Goal: Information Seeking & Learning: Learn about a topic

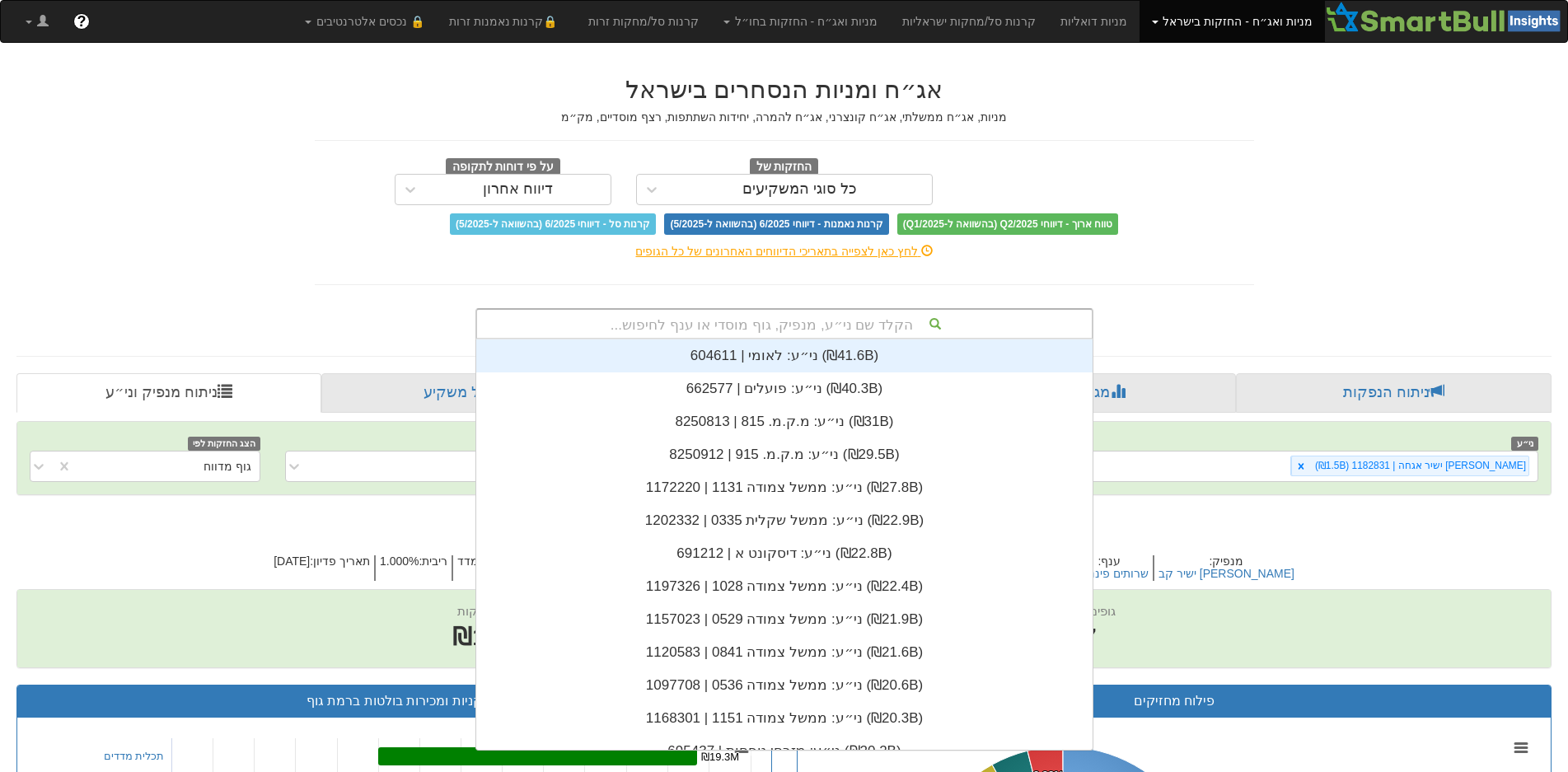
click at [827, 322] on div "הקלד שם ני״ע, מנפיק, גוף מוסדי או ענף לחיפוש..." at bounding box center [785, 324] width 615 height 28
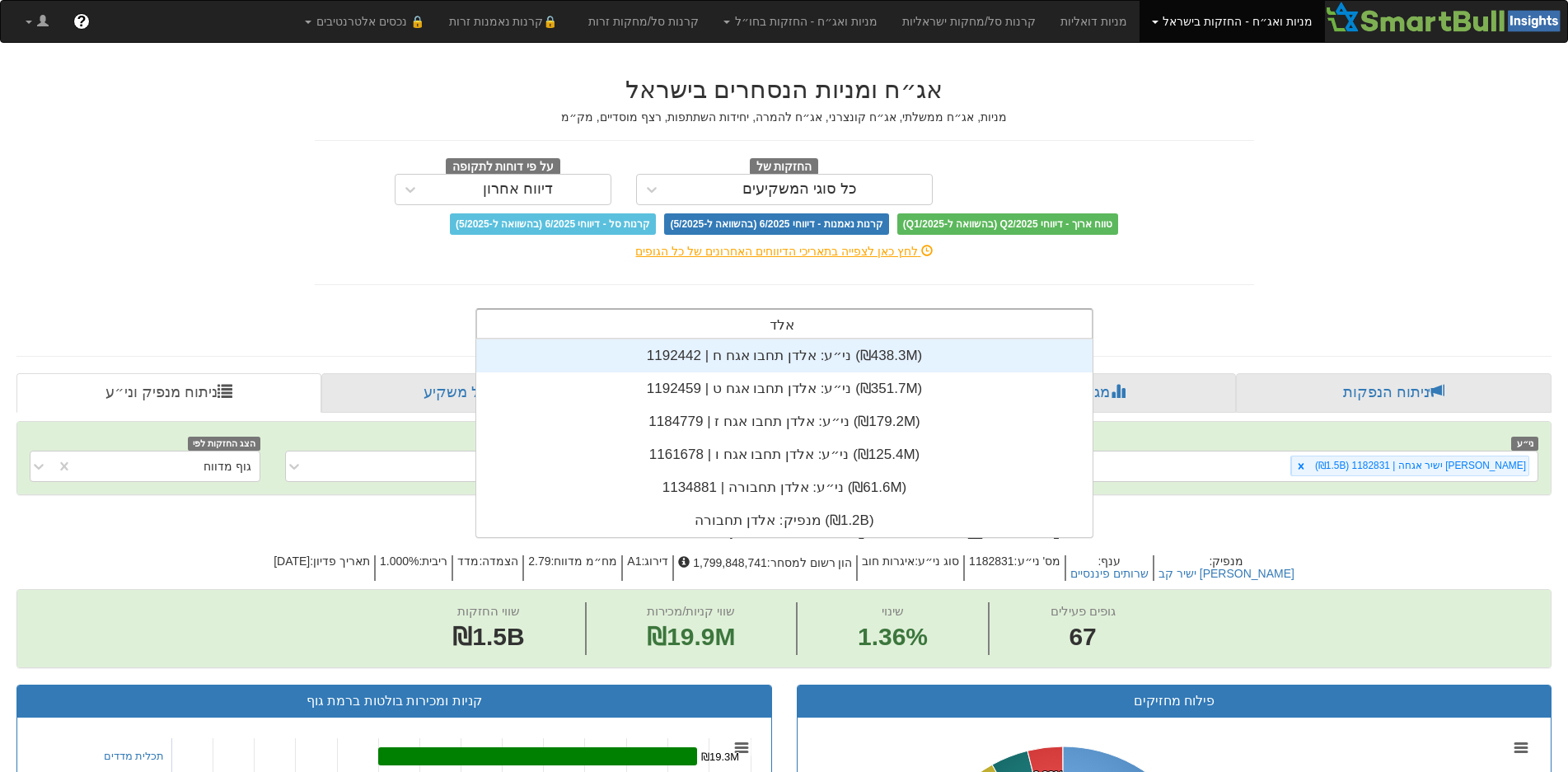
scroll to position [198, 0]
type input "אלדן"
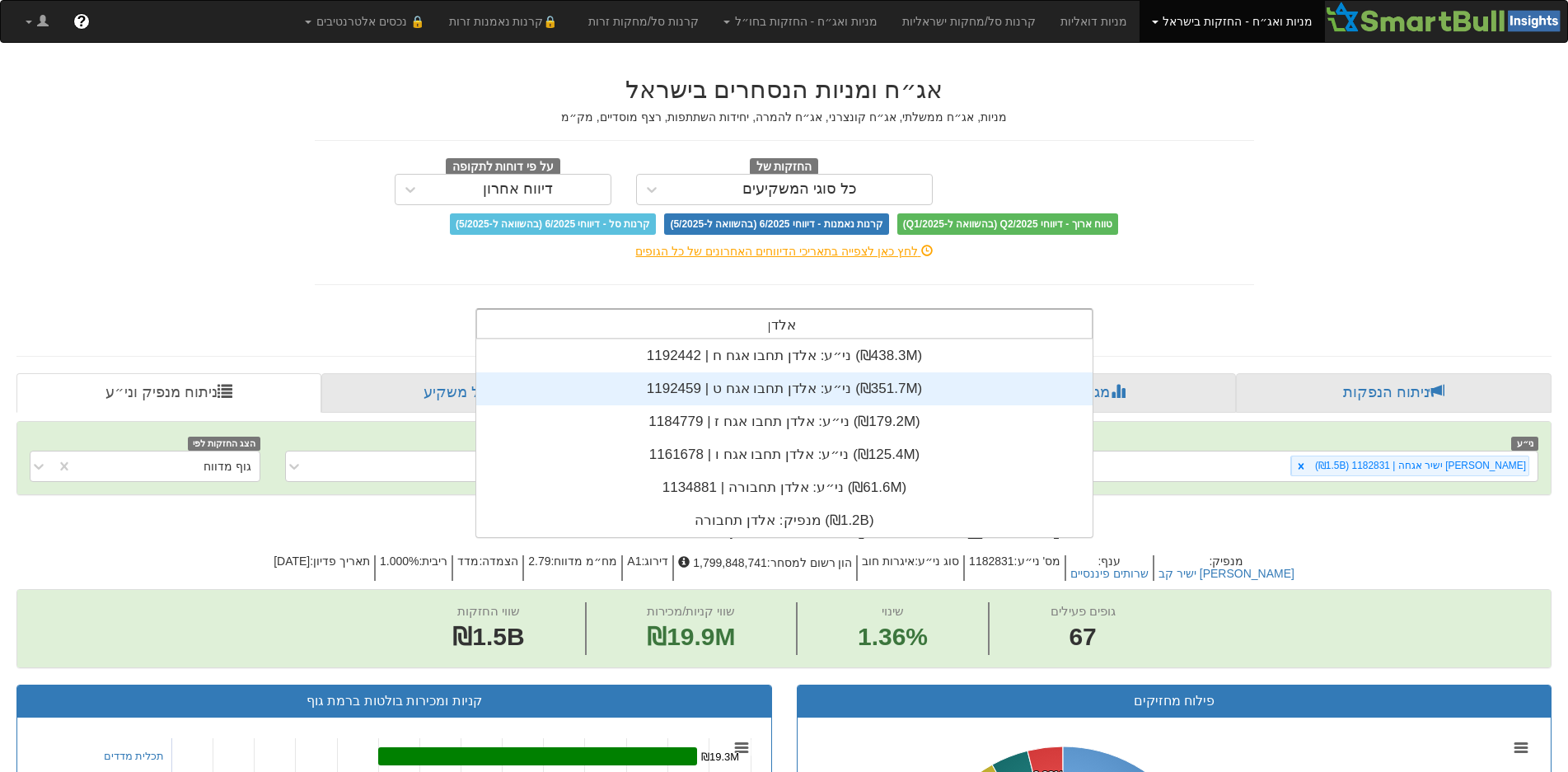
click at [829, 389] on div "ני״ע: ‏אלדן תחבו אגח ט | 1192459 ‎(₪351.7M)‎" at bounding box center [785, 389] width 617 height 33
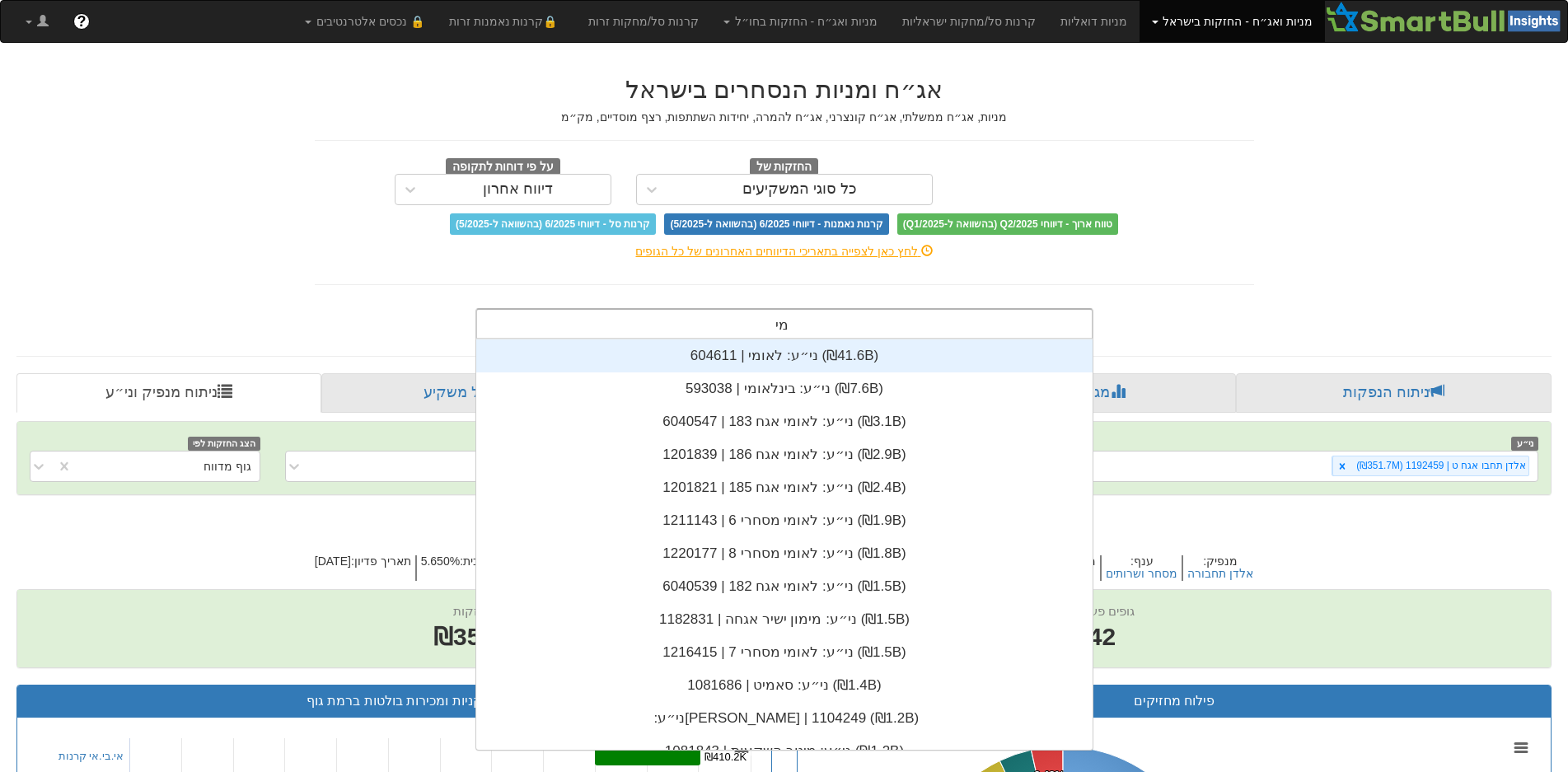
scroll to position [164, 0]
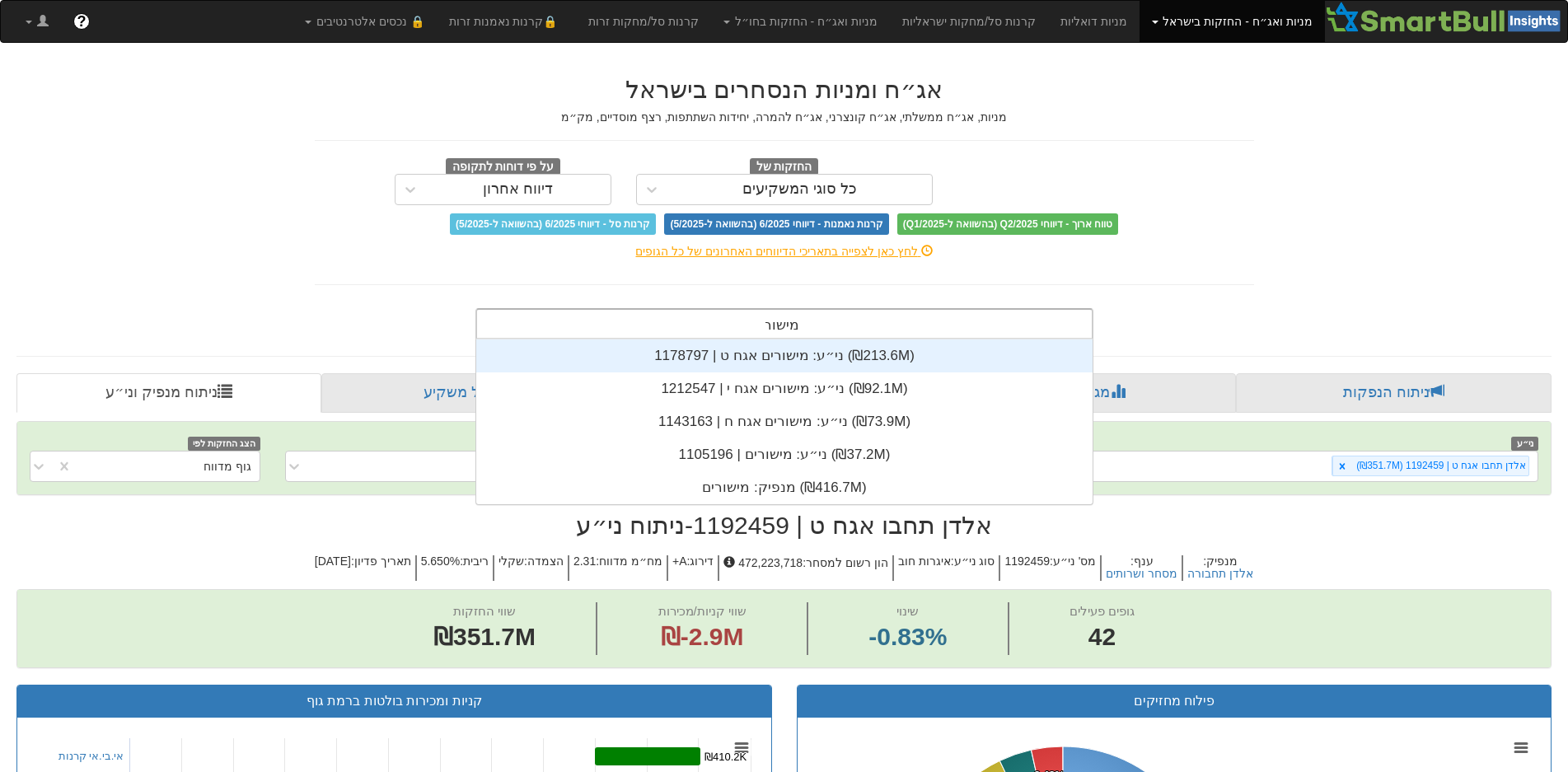
type input "[PERSON_NAME]"
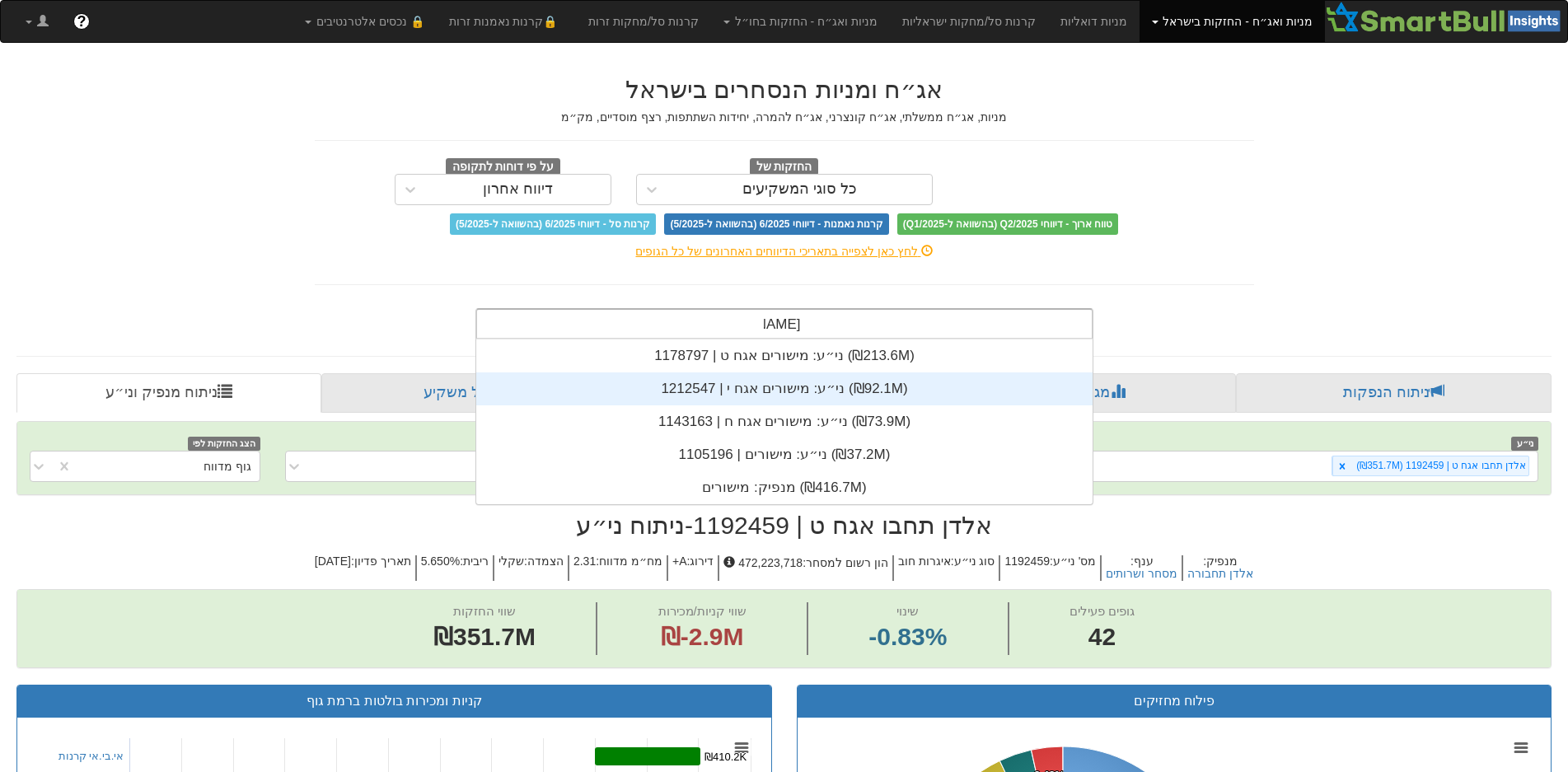
click at [777, 393] on div "ני״ע: ‏מישורים אגח י | 1212547 ‎(₪92.1M)‎" at bounding box center [785, 389] width 617 height 33
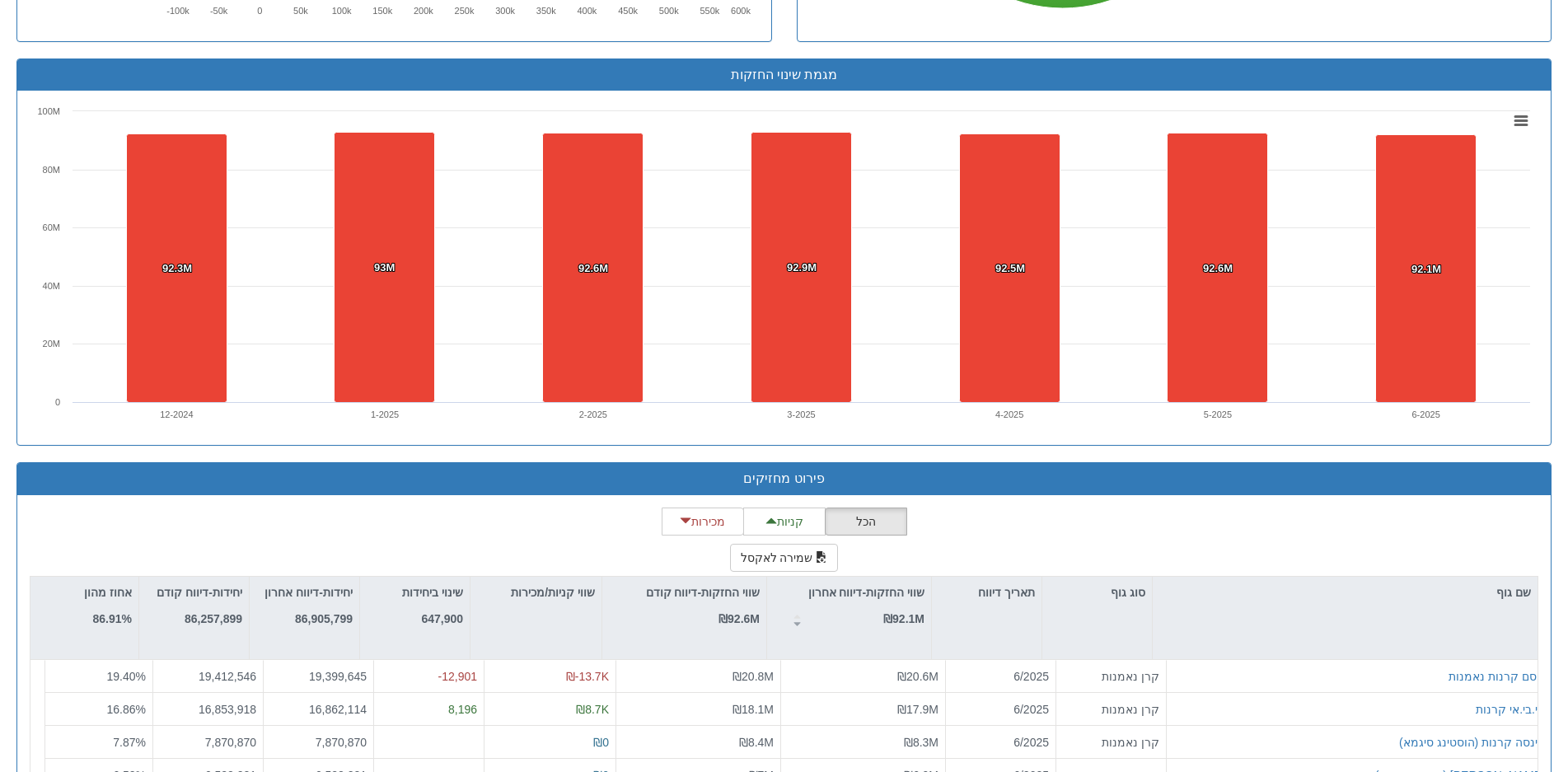
scroll to position [1154, 0]
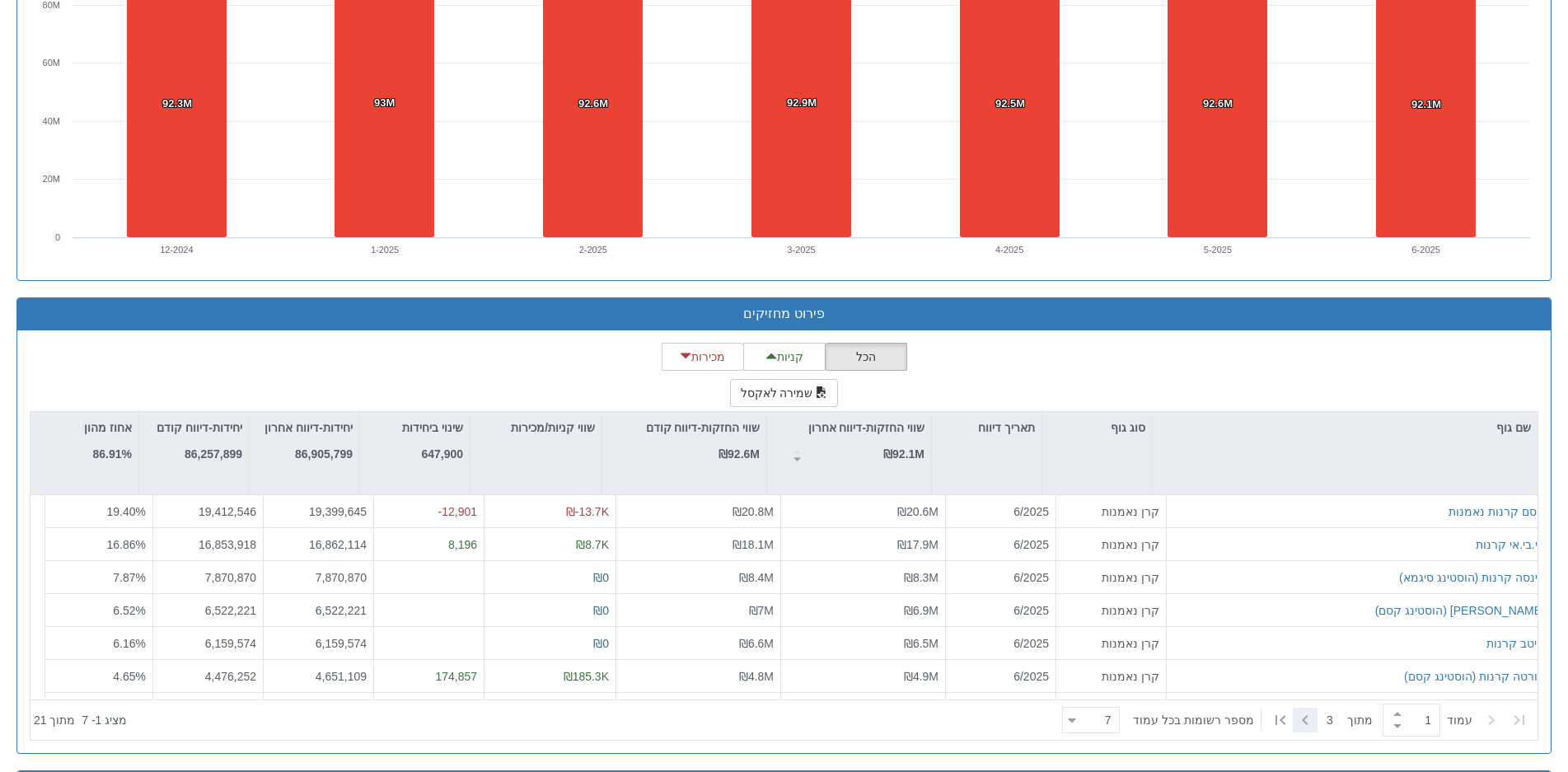
click at [1295, 716] on icon at bounding box center [1304, 720] width 20 height 20
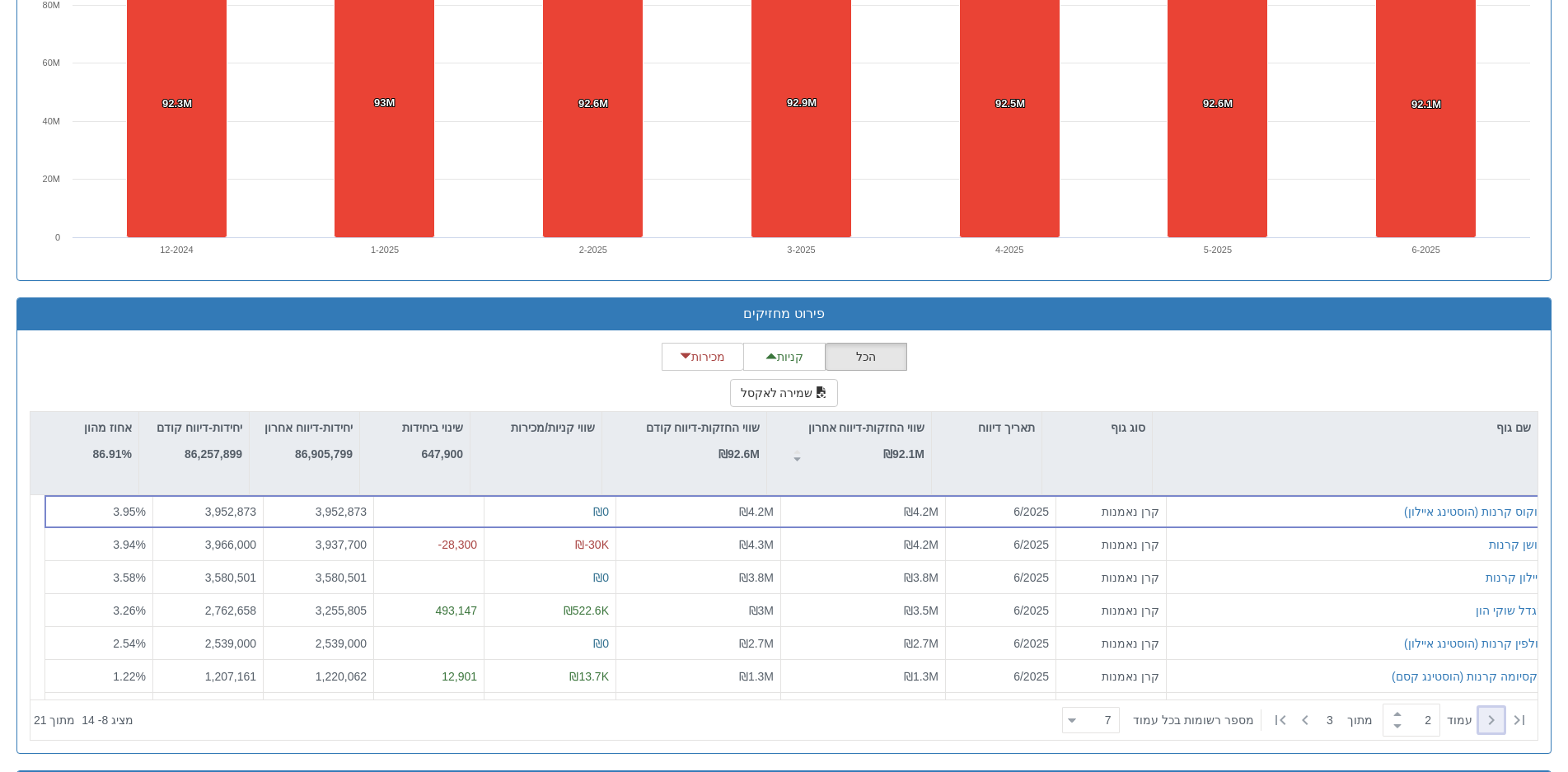
click at [1492, 721] on icon at bounding box center [1491, 720] width 20 height 20
type input "1"
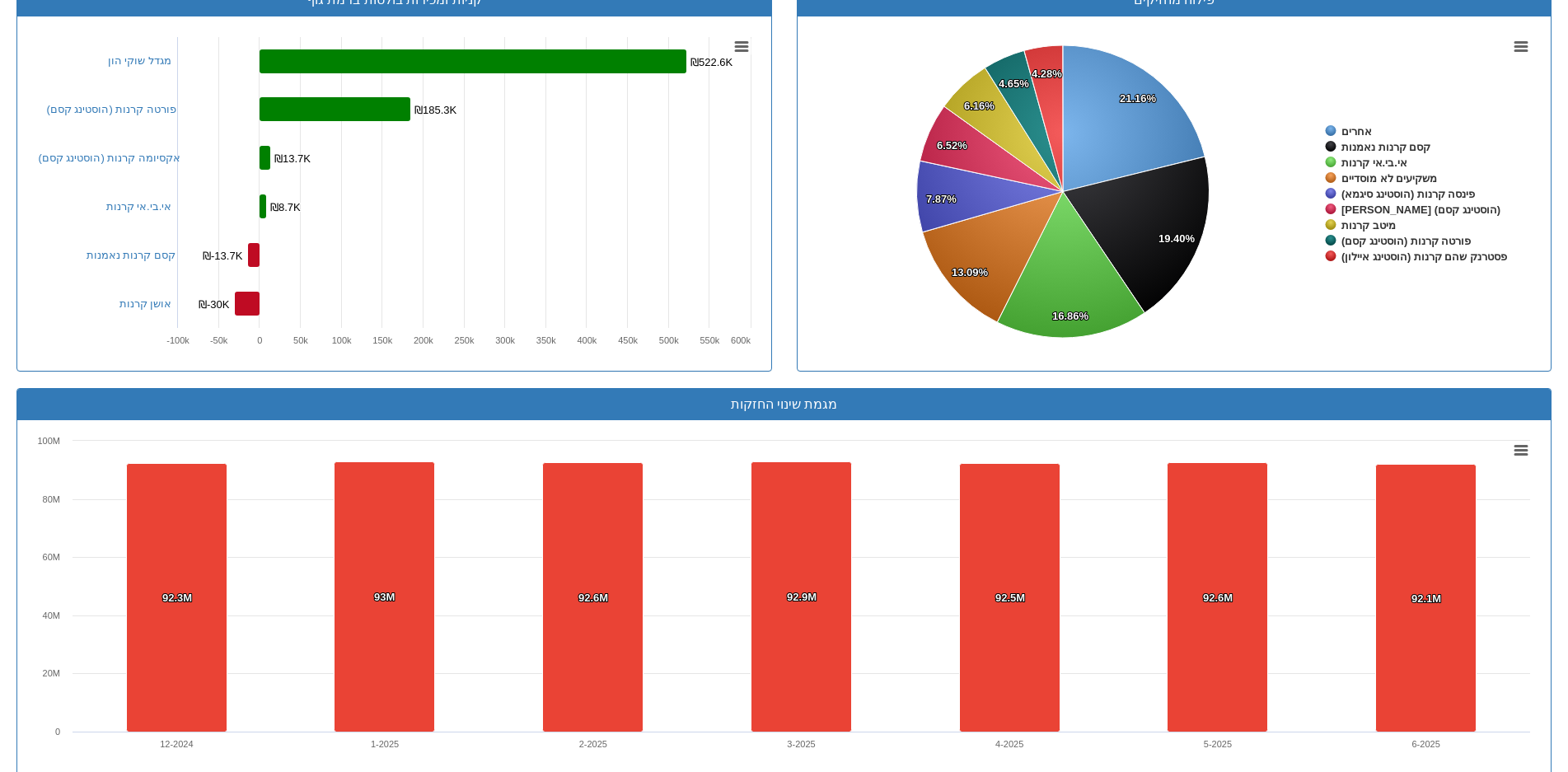
scroll to position [0, 0]
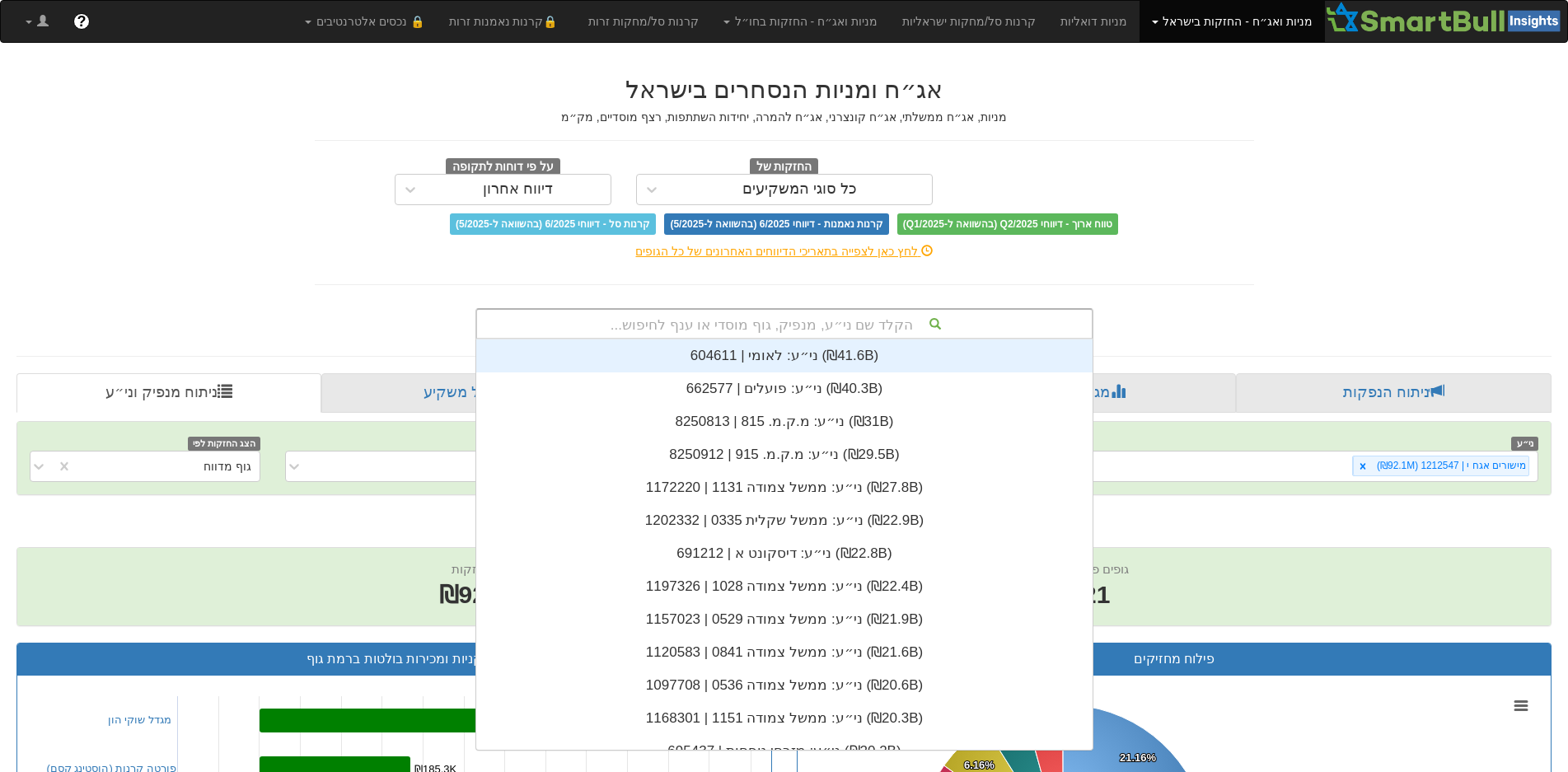
click at [862, 318] on div "הקלד שם ני״ע, מנפיק, גוף מוסדי או ענף לחיפוש..." at bounding box center [785, 324] width 615 height 28
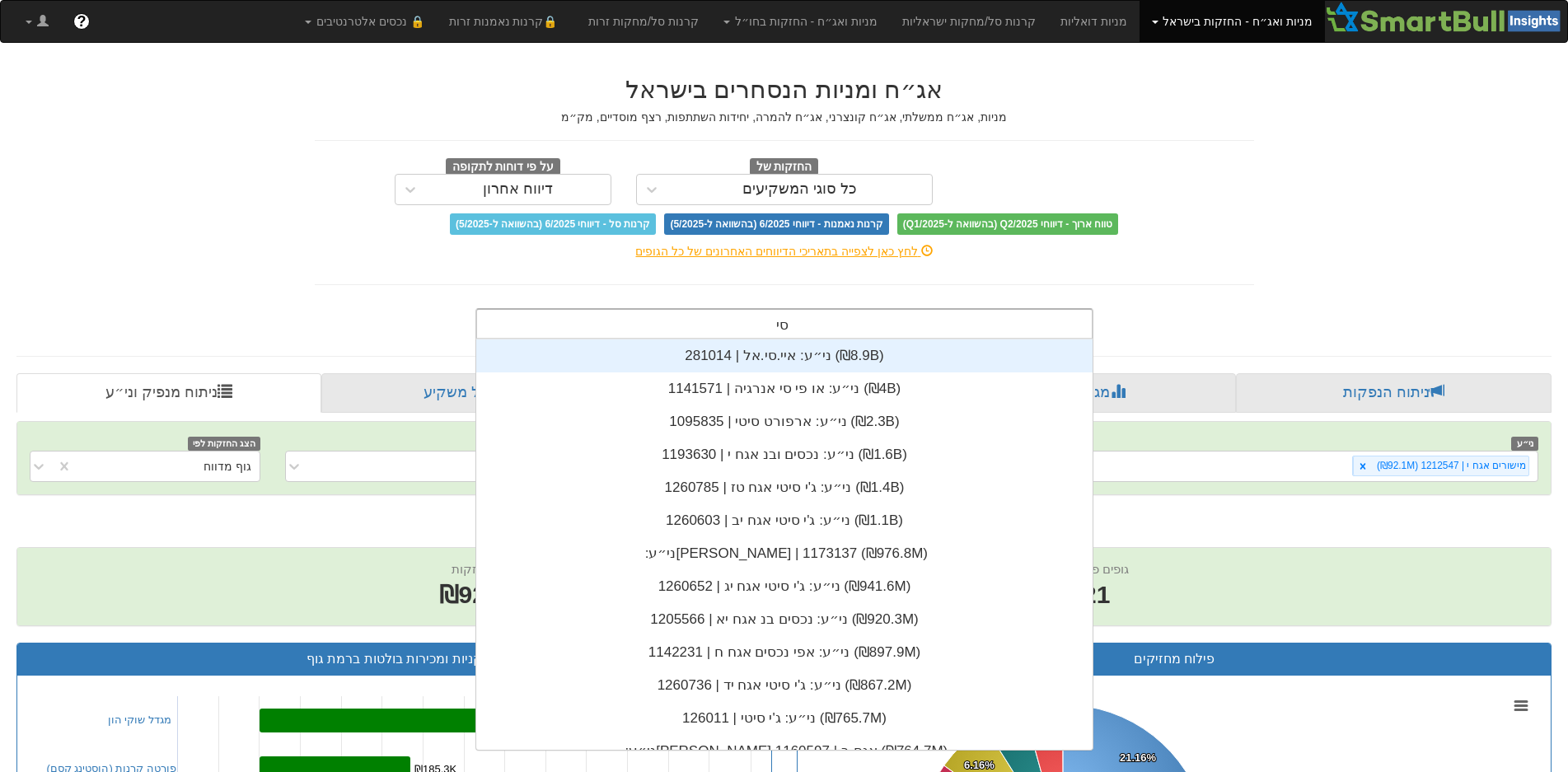
scroll to position [15, 0]
type input "סיל"
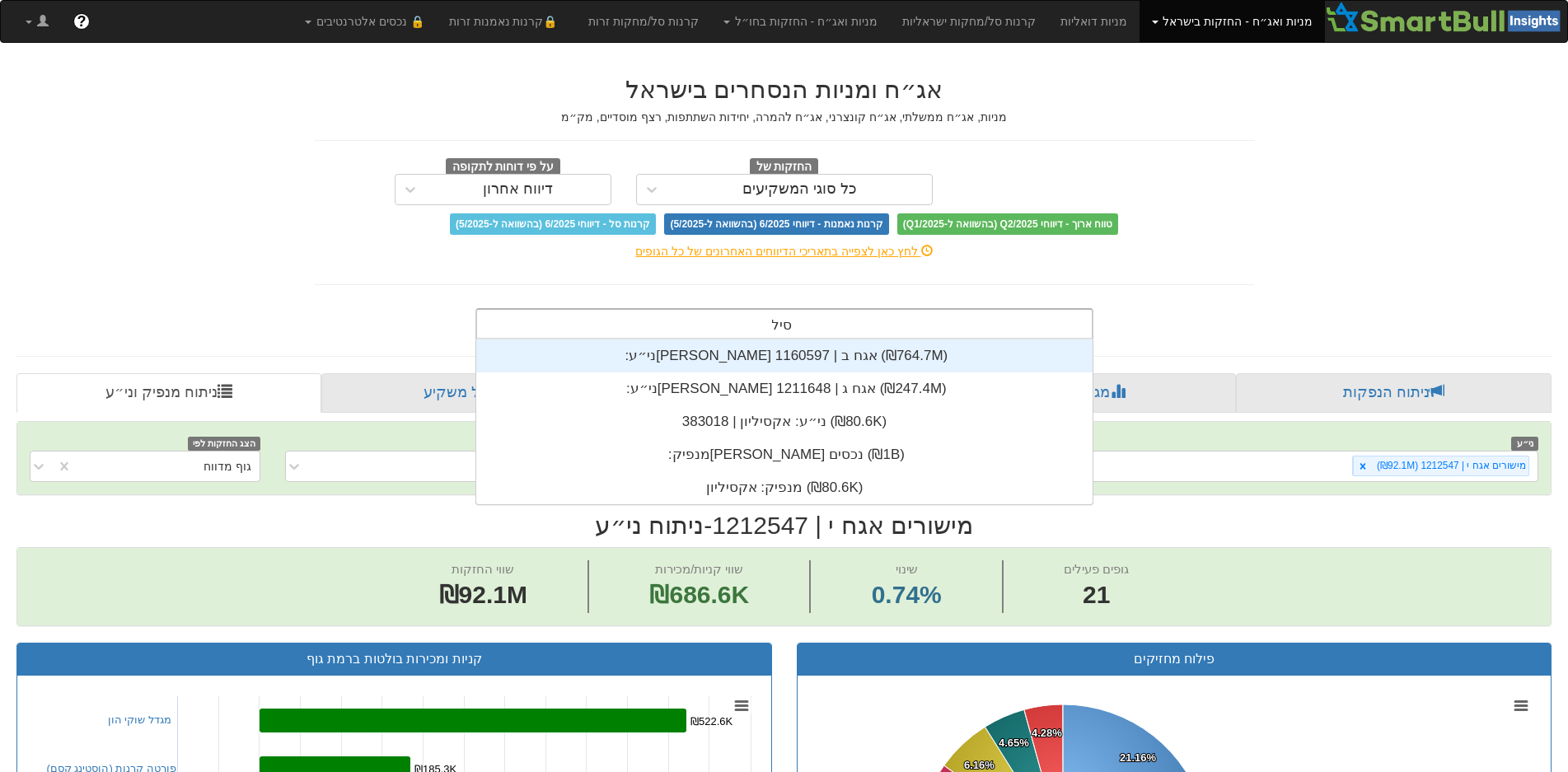
click at [813, 365] on div "ני״ע: ‏[PERSON_NAME] אגח ב | 1160597 ‎(₪764.7M)‎" at bounding box center [785, 355] width 617 height 33
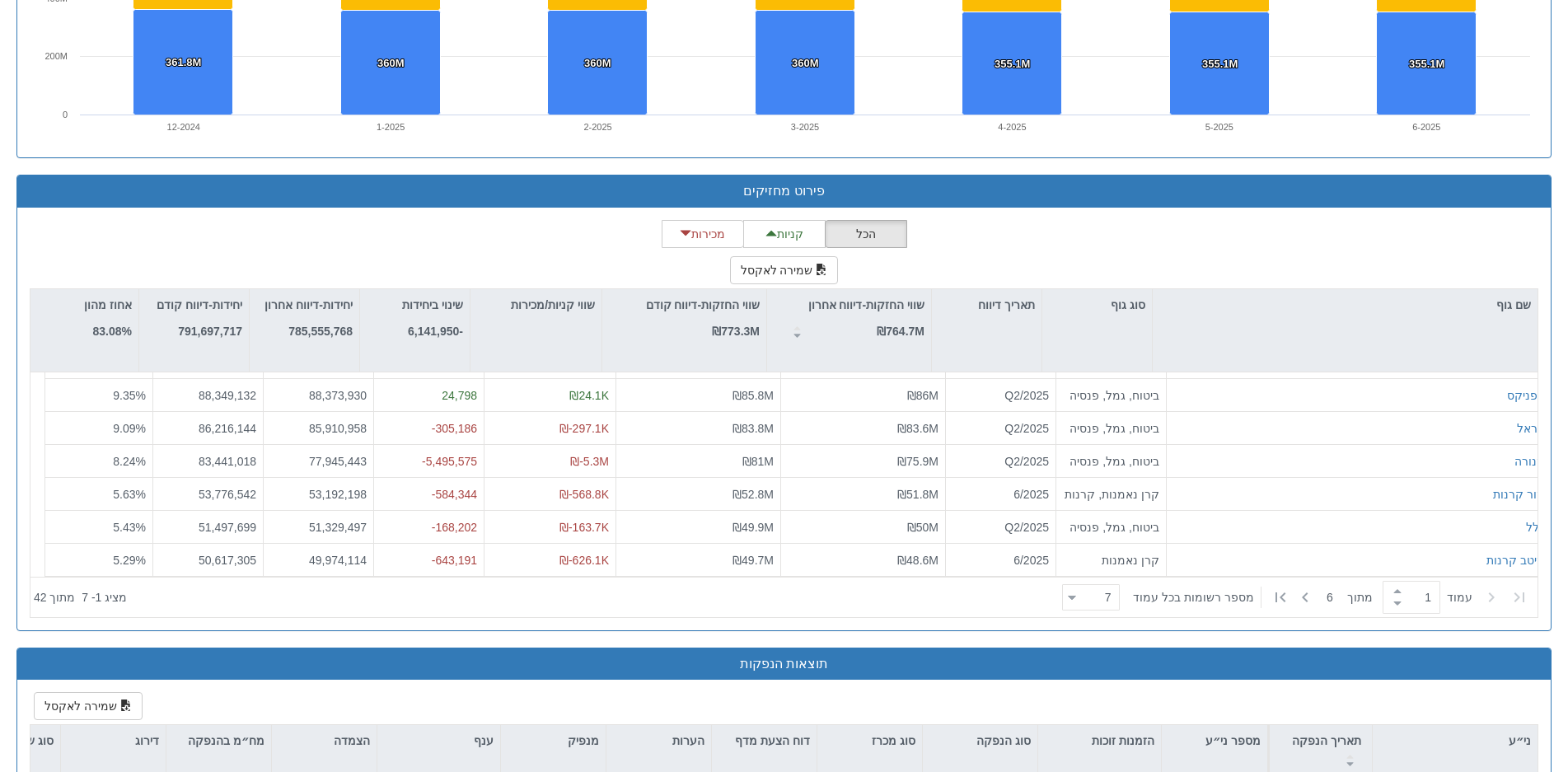
scroll to position [1237, 0]
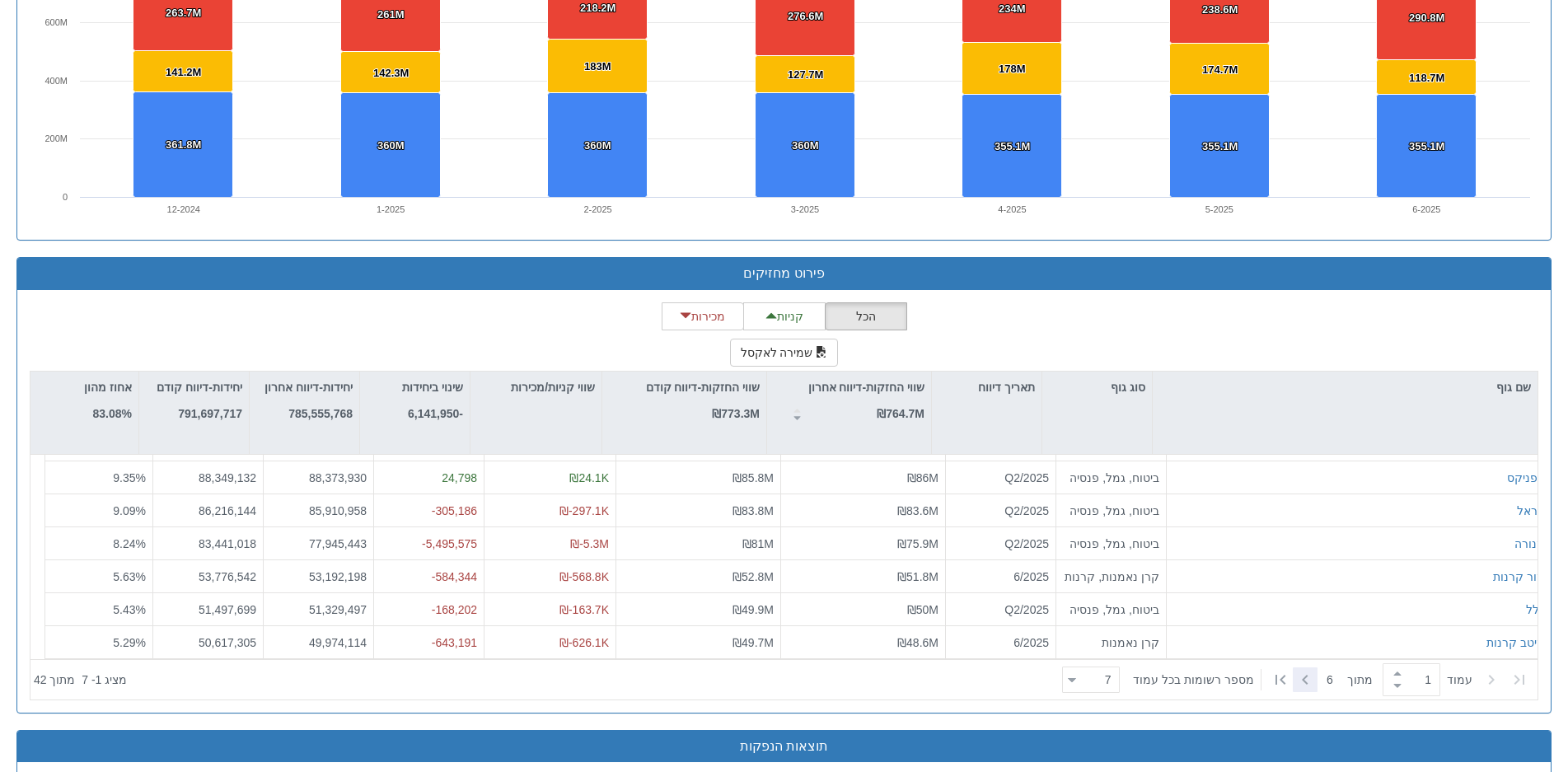
click at [1308, 675] on icon at bounding box center [1304, 679] width 20 height 20
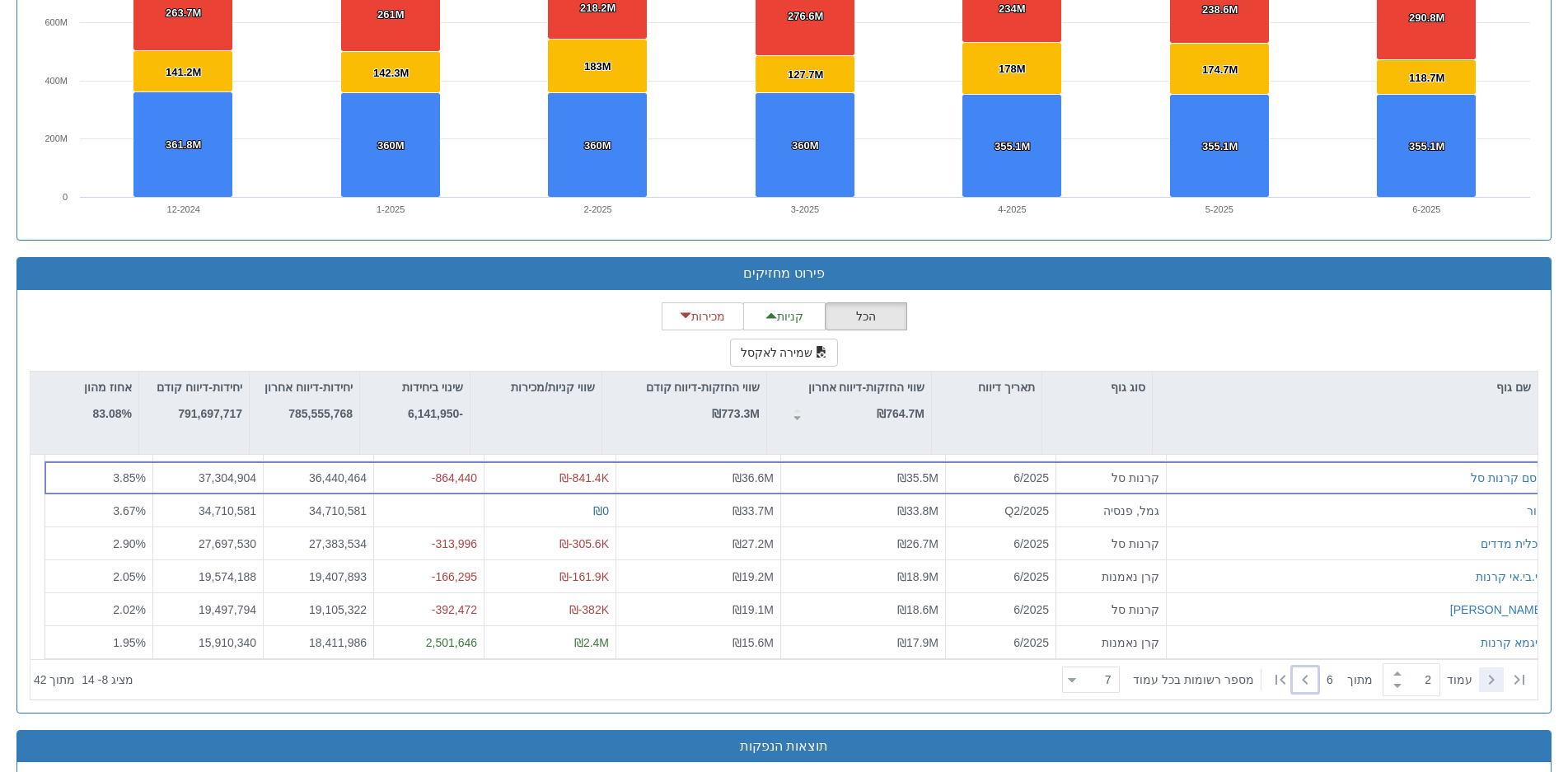
click at [1488, 675] on icon at bounding box center [1491, 679] width 20 height 20
type input "1"
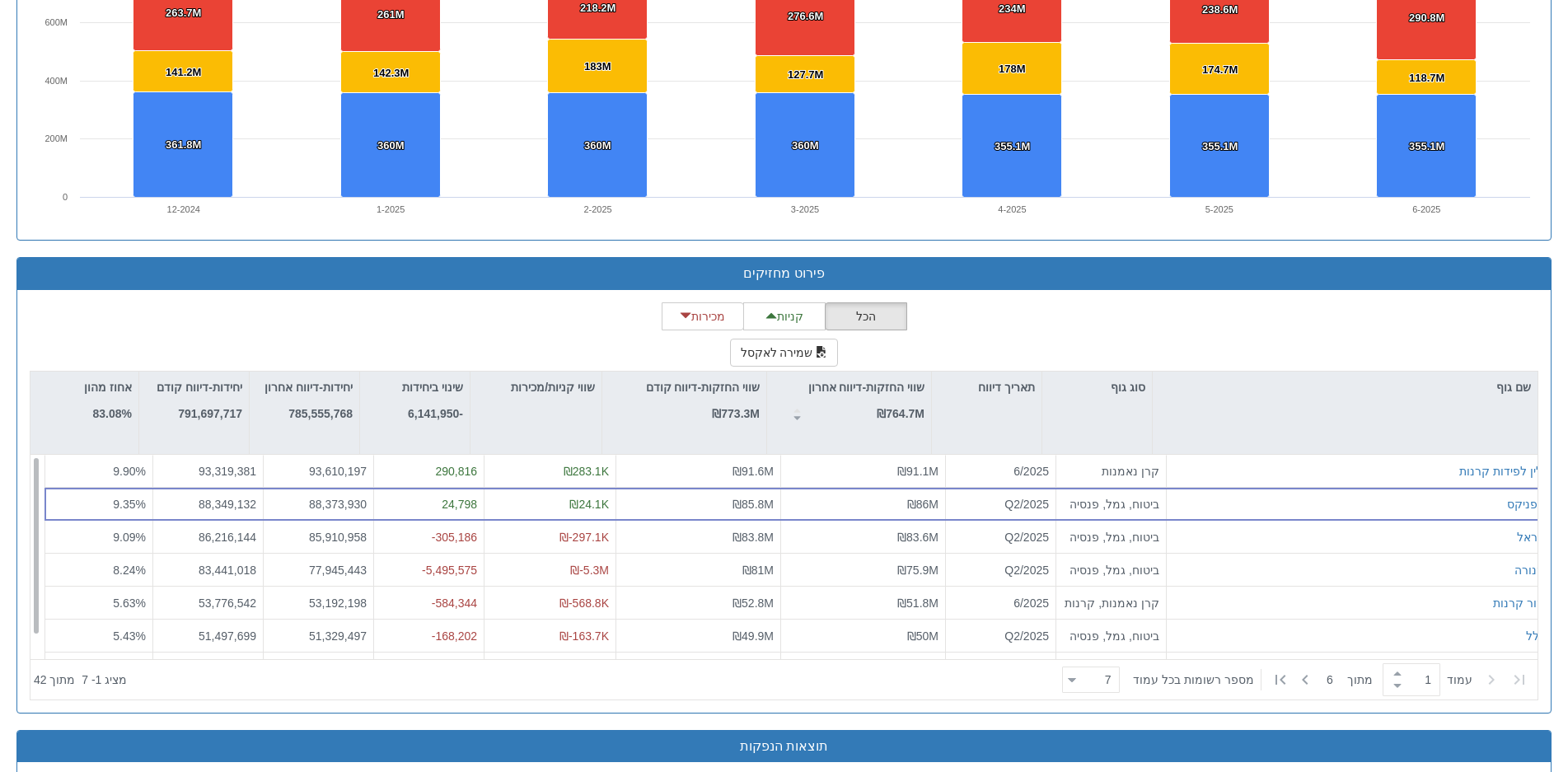
scroll to position [0, 0]
